Goal: Information Seeking & Learning: Learn about a topic

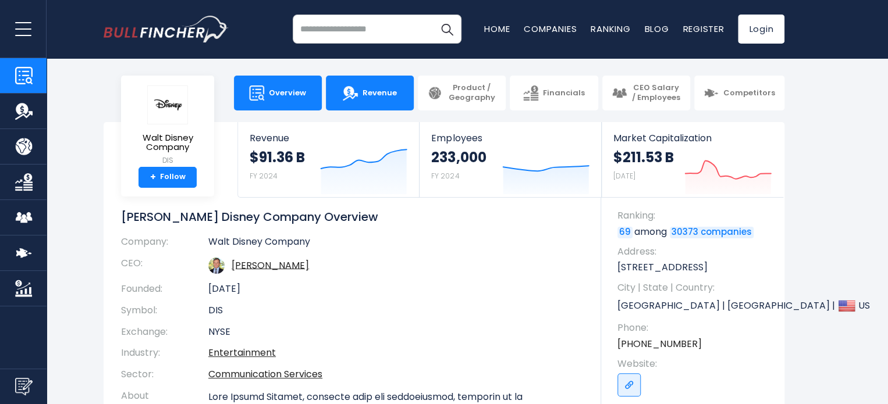
click at [372, 94] on span "Revenue" at bounding box center [379, 93] width 34 height 10
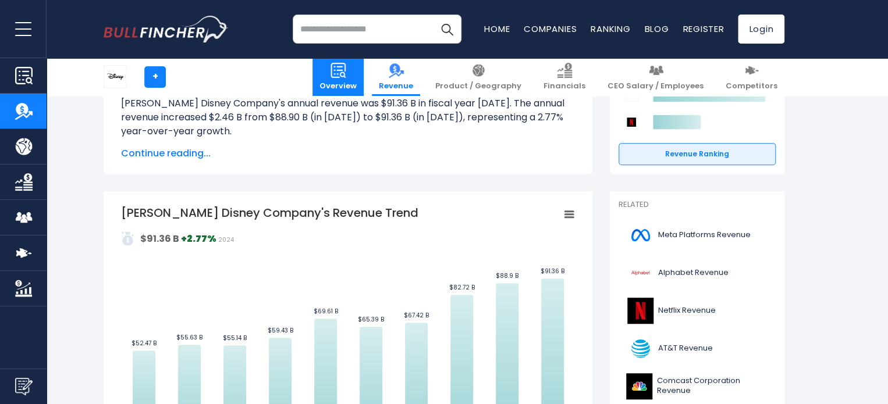
scroll to position [161, 0]
click at [357, 83] on span "Overview" at bounding box center [337, 86] width 37 height 10
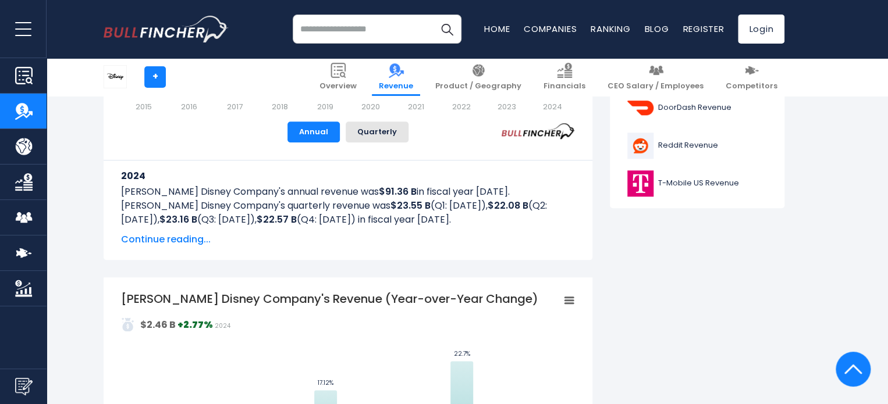
scroll to position [533, 0]
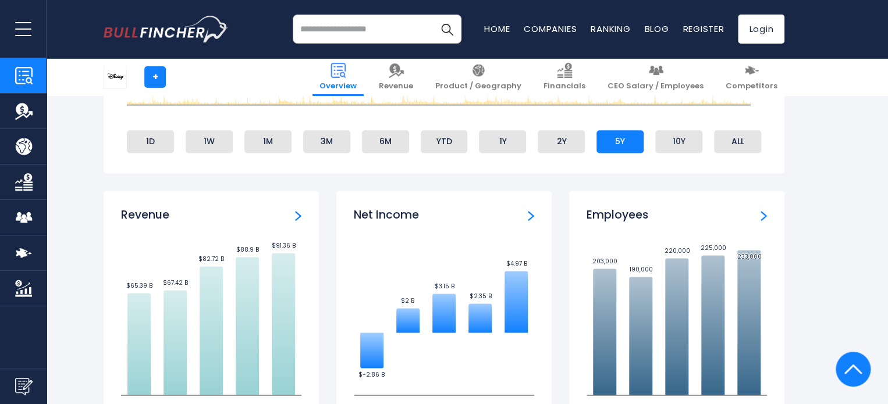
scroll to position [693, 0]
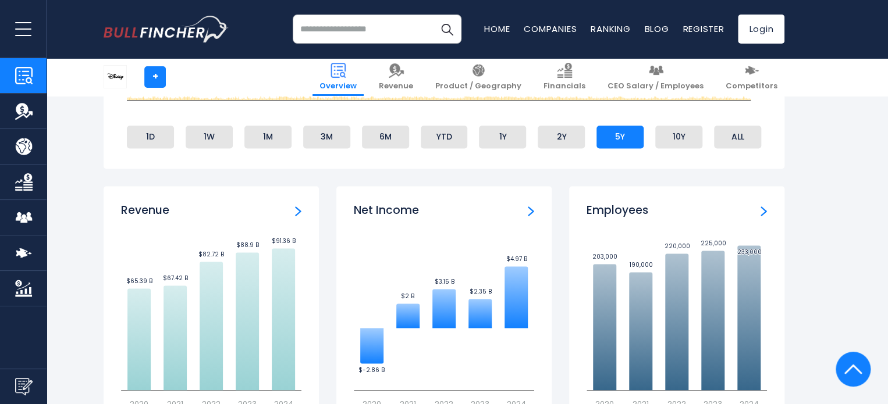
click at [763, 214] on img "Employees" at bounding box center [763, 211] width 6 height 10
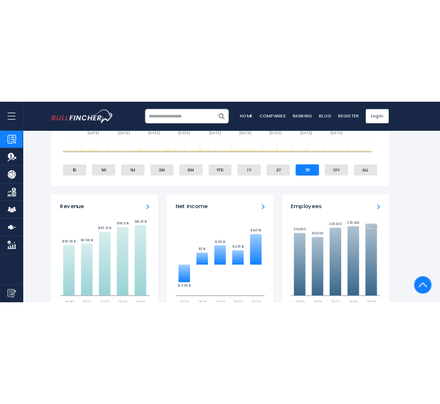
scroll to position [656, 0]
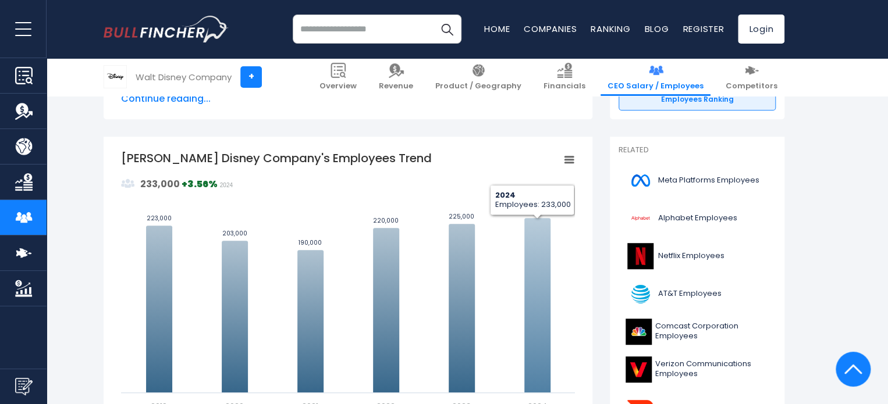
scroll to position [261, 0]
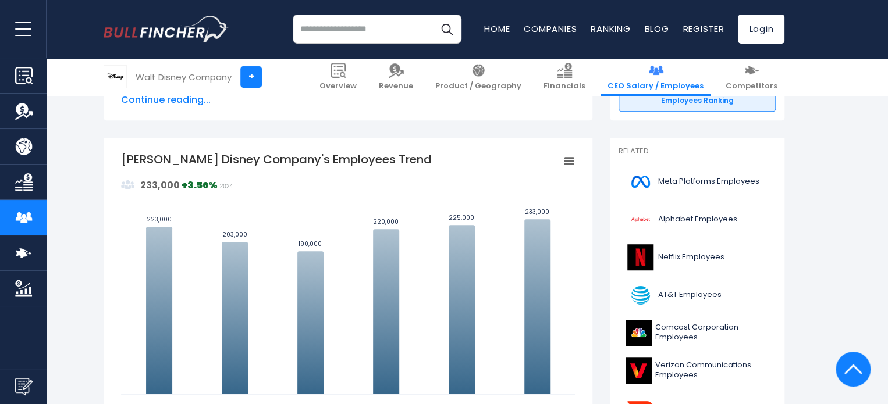
click at [571, 162] on rect "Walt Disney Company's Employees Trend" at bounding box center [569, 161] width 16 height 16
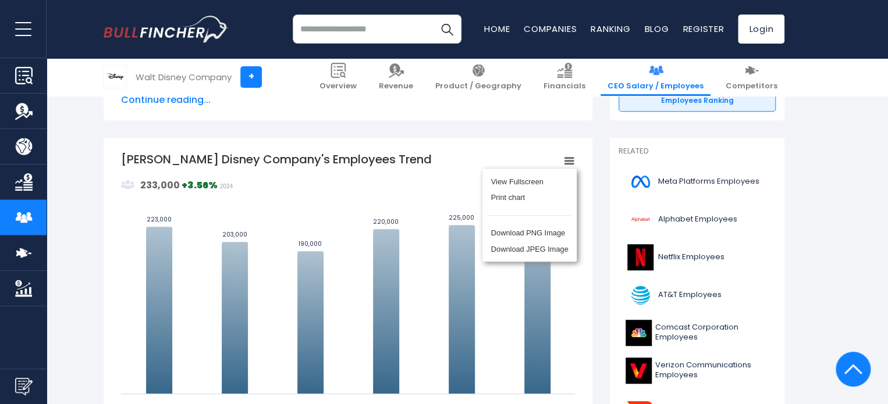
click at [499, 141] on div "Walt Disney Company's Employees Trend Created with Highcharts 12.1.2 Values Cha…" at bounding box center [348, 359] width 489 height 442
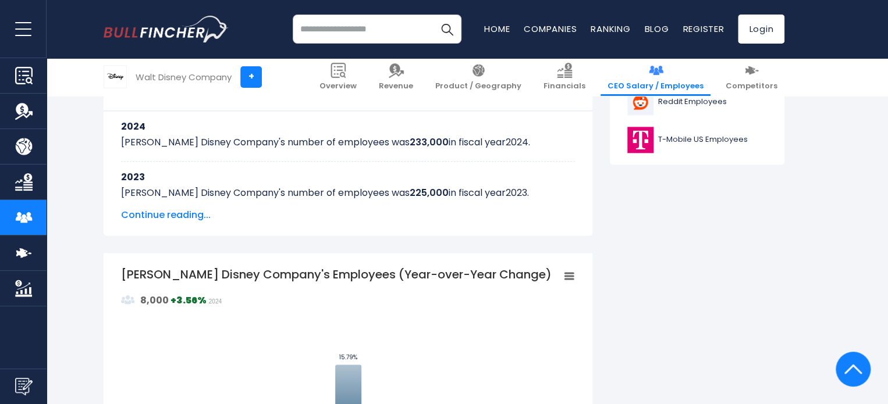
scroll to position [606, 0]
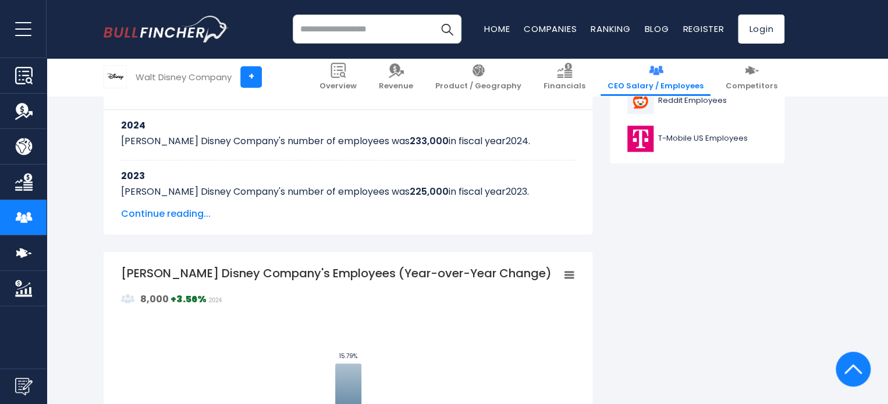
click at [169, 212] on span "Continue reading..." at bounding box center [348, 214] width 454 height 14
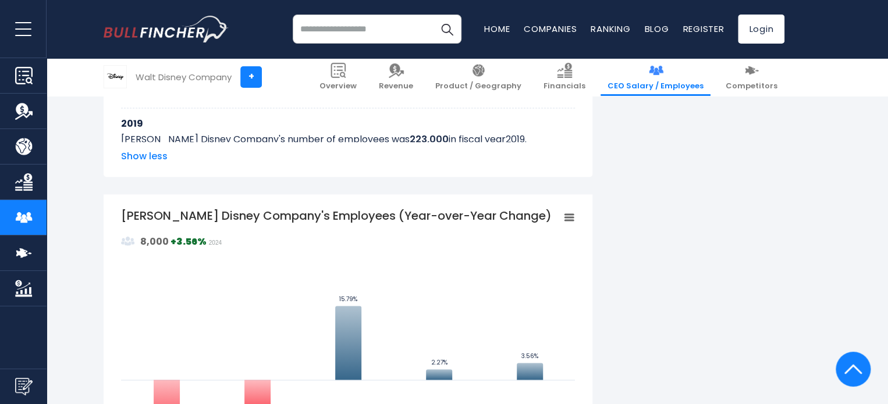
scroll to position [675, 0]
